Goal: Task Accomplishment & Management: Complete application form

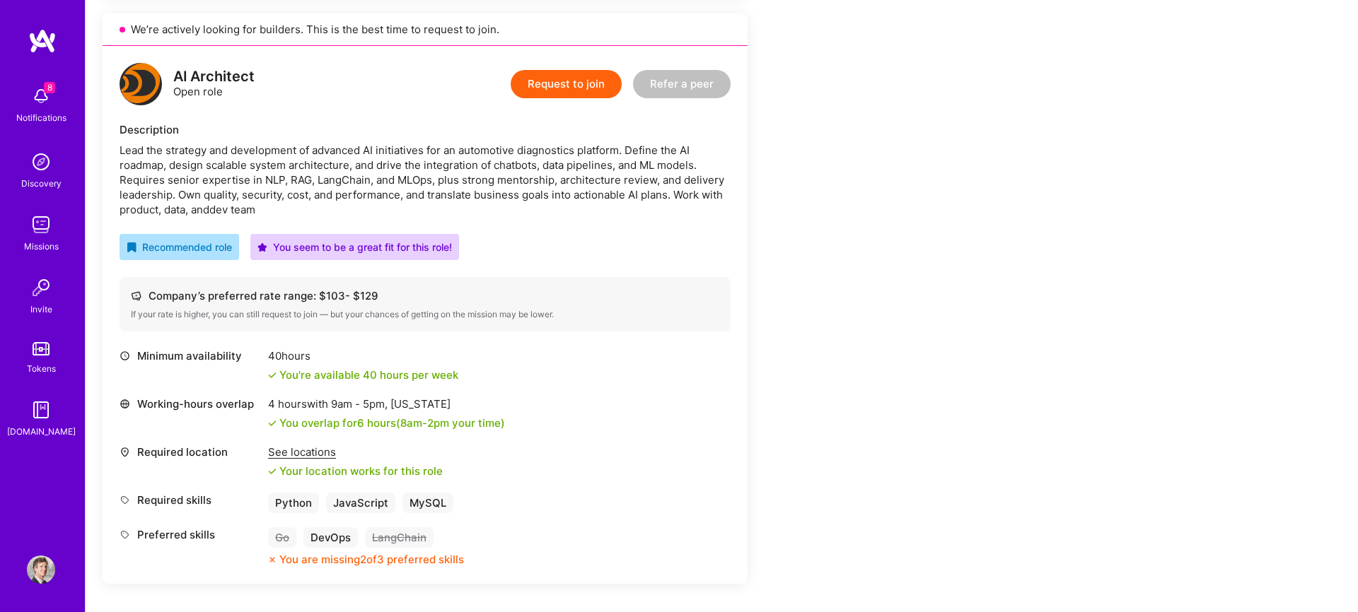
scroll to position [902, 0]
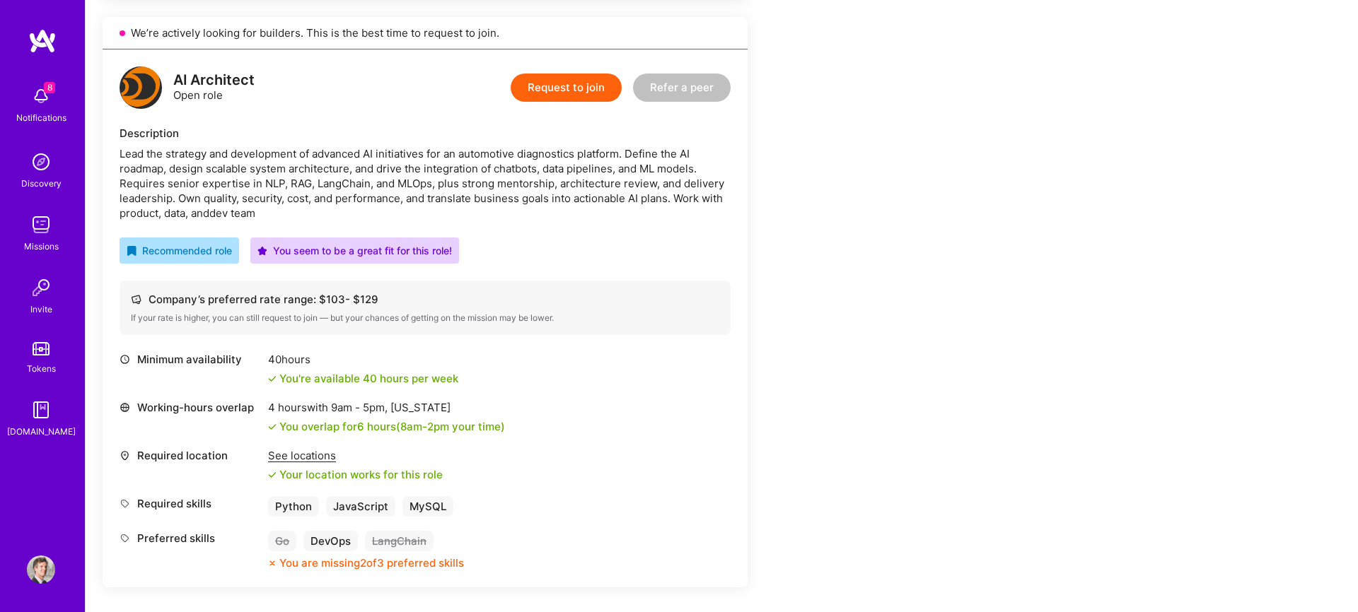
click at [585, 83] on button "Request to join" at bounding box center [566, 88] width 111 height 28
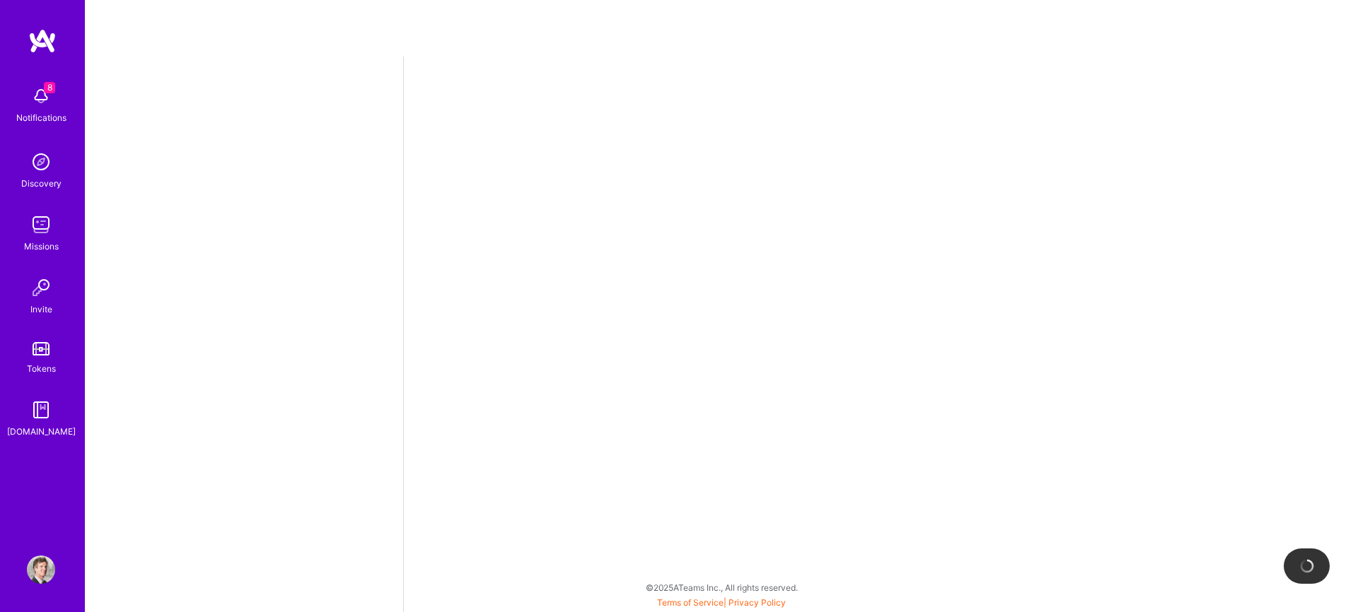
select select "US"
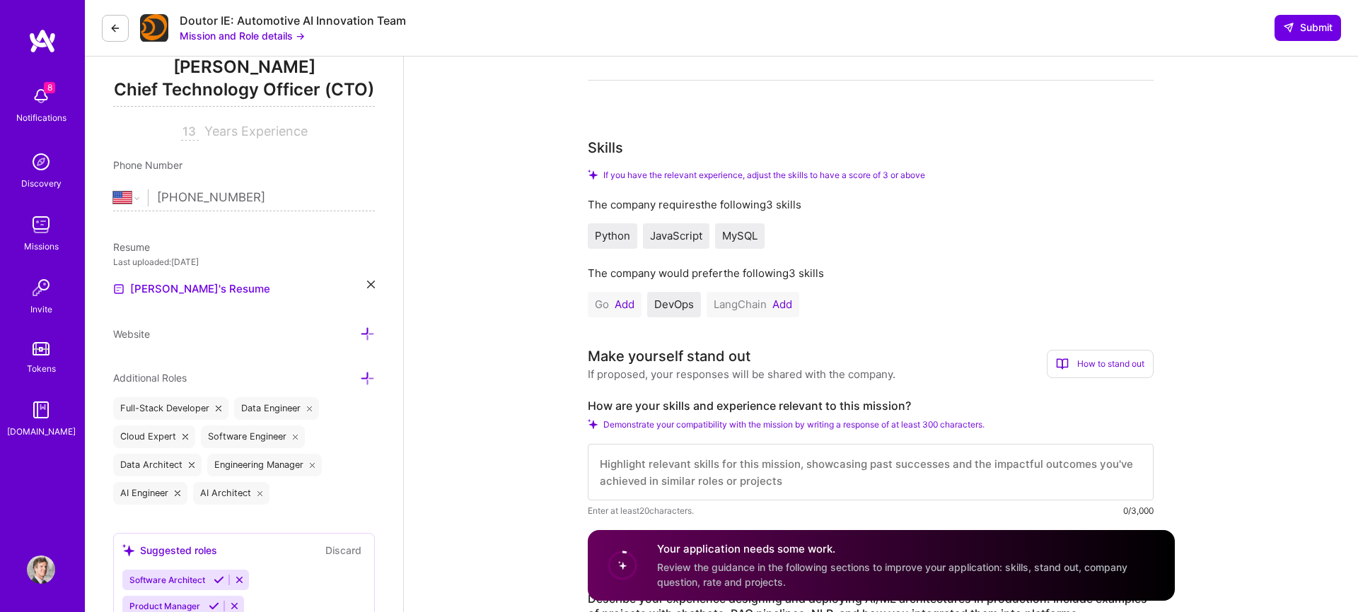
scroll to position [216, 0]
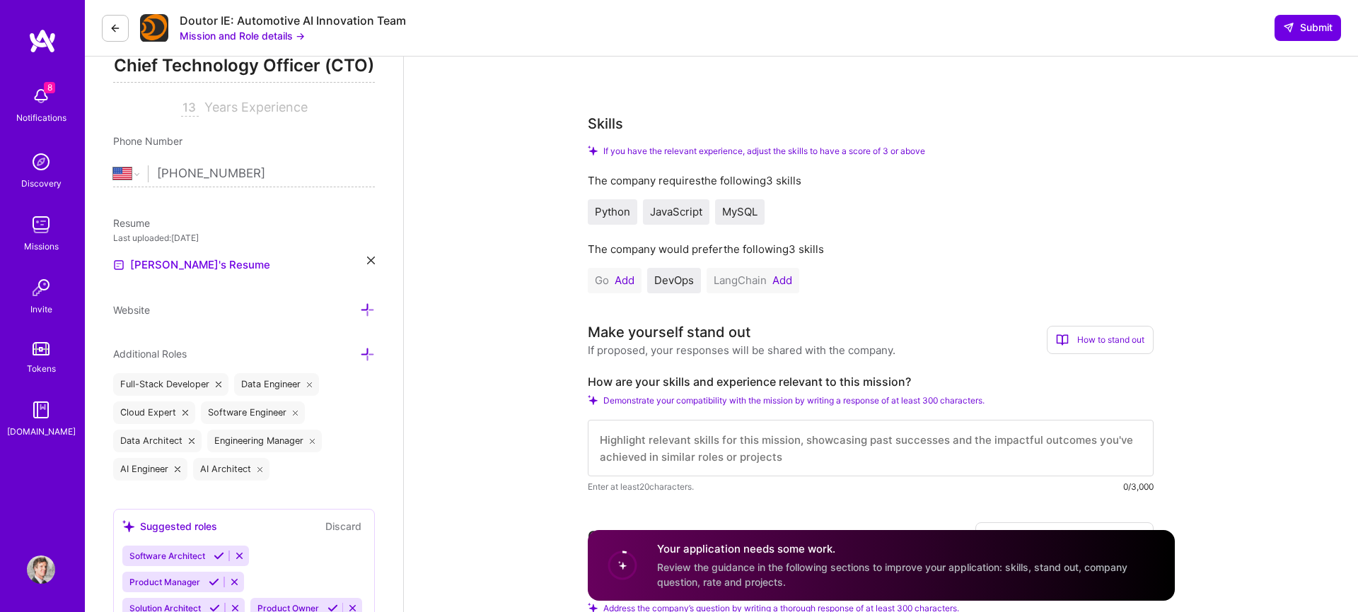
click at [619, 284] on button "Add" at bounding box center [625, 280] width 20 height 11
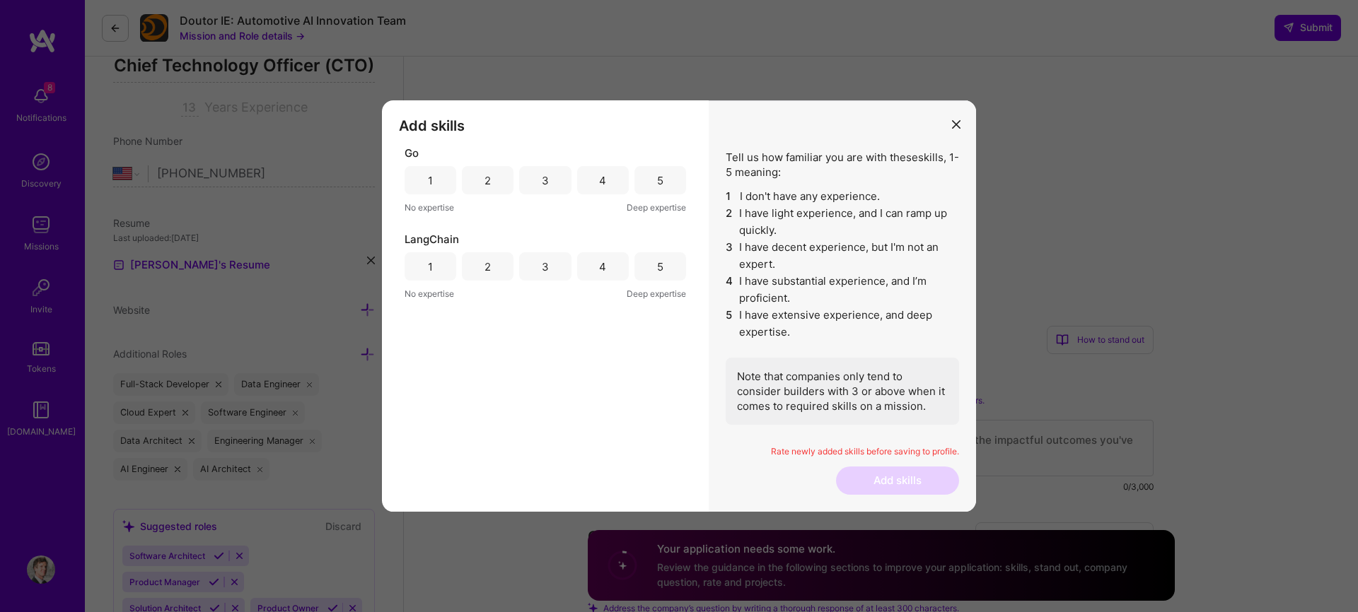
click at [536, 175] on div "3" at bounding box center [545, 180] width 52 height 28
click at [550, 270] on div "3" at bounding box center [545, 266] width 52 height 28
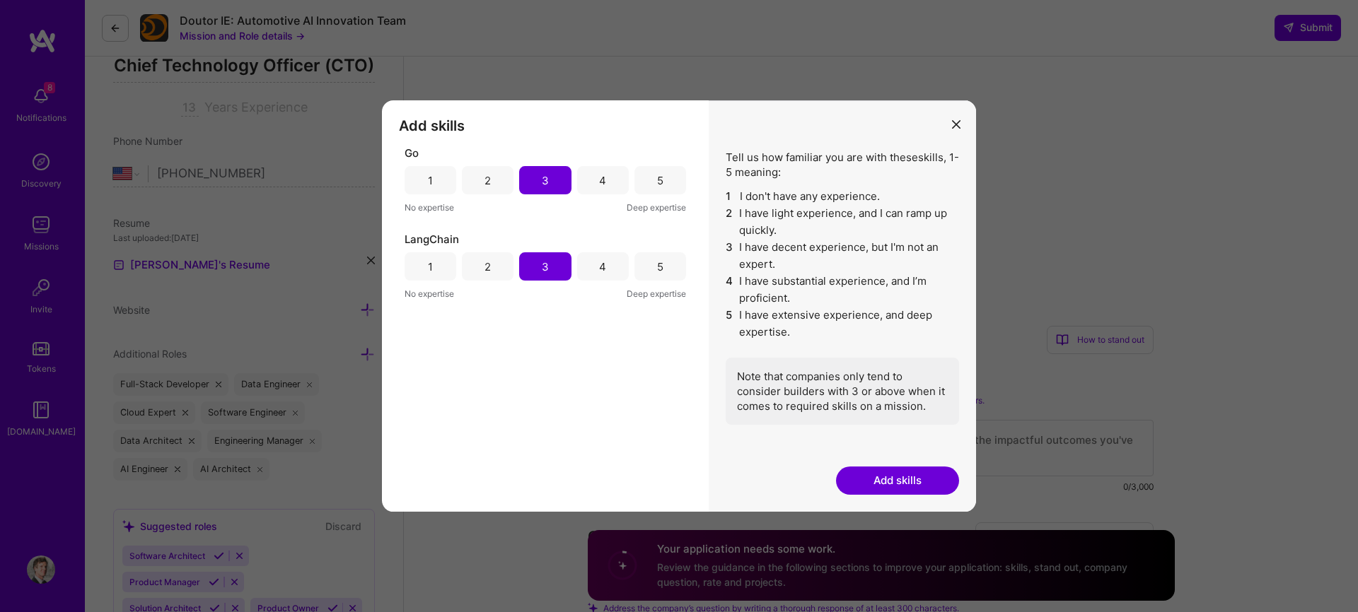
click at [593, 184] on div "4" at bounding box center [603, 180] width 52 height 28
click at [598, 272] on div "4" at bounding box center [603, 266] width 52 height 28
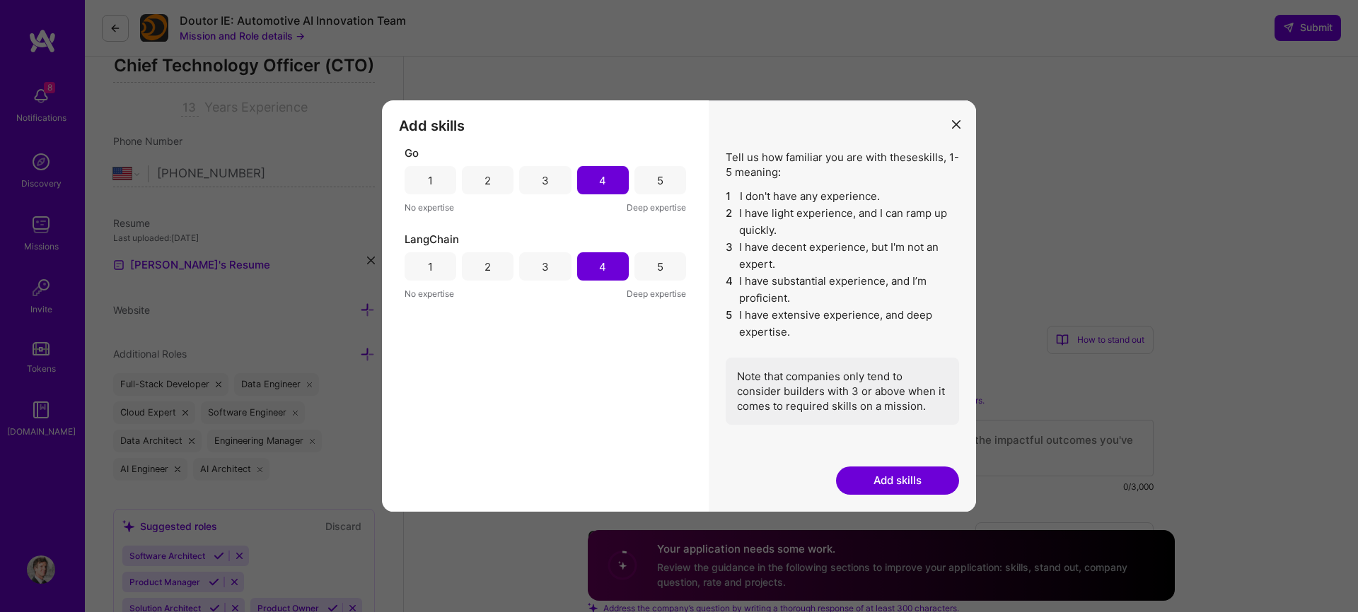
click at [537, 257] on div "3" at bounding box center [545, 266] width 52 height 28
click at [880, 488] on button "Add skills" at bounding box center [897, 481] width 123 height 28
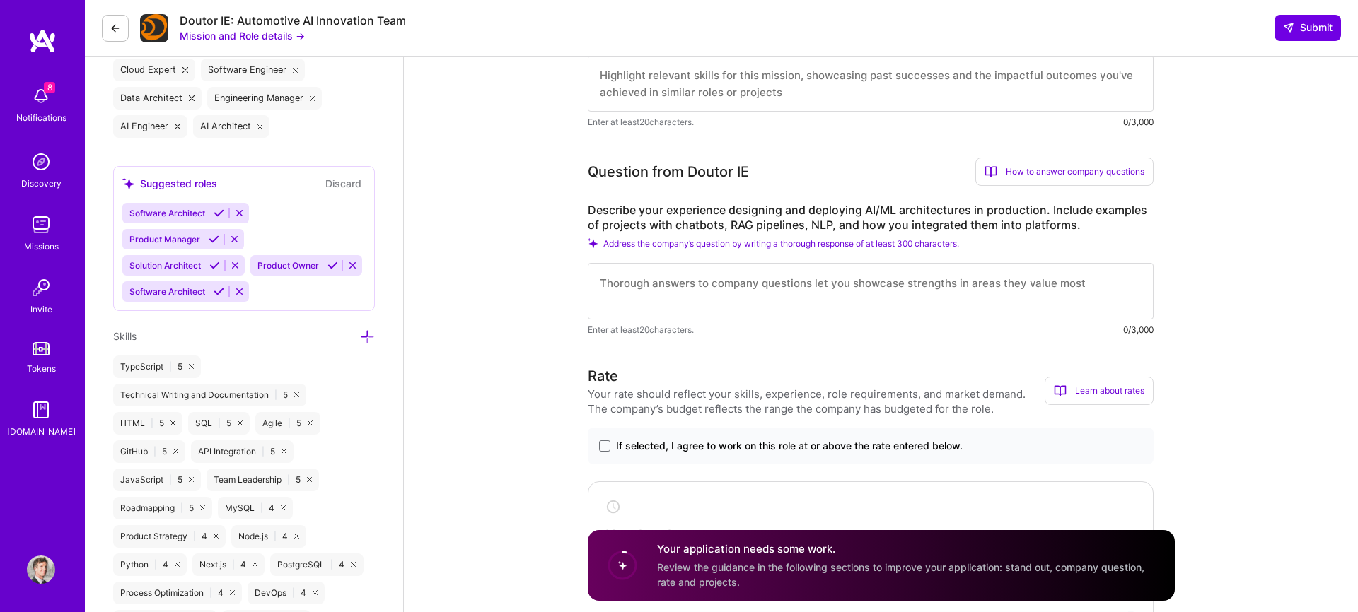
scroll to position [645, 0]
